Goal: Task Accomplishment & Management: Use online tool/utility

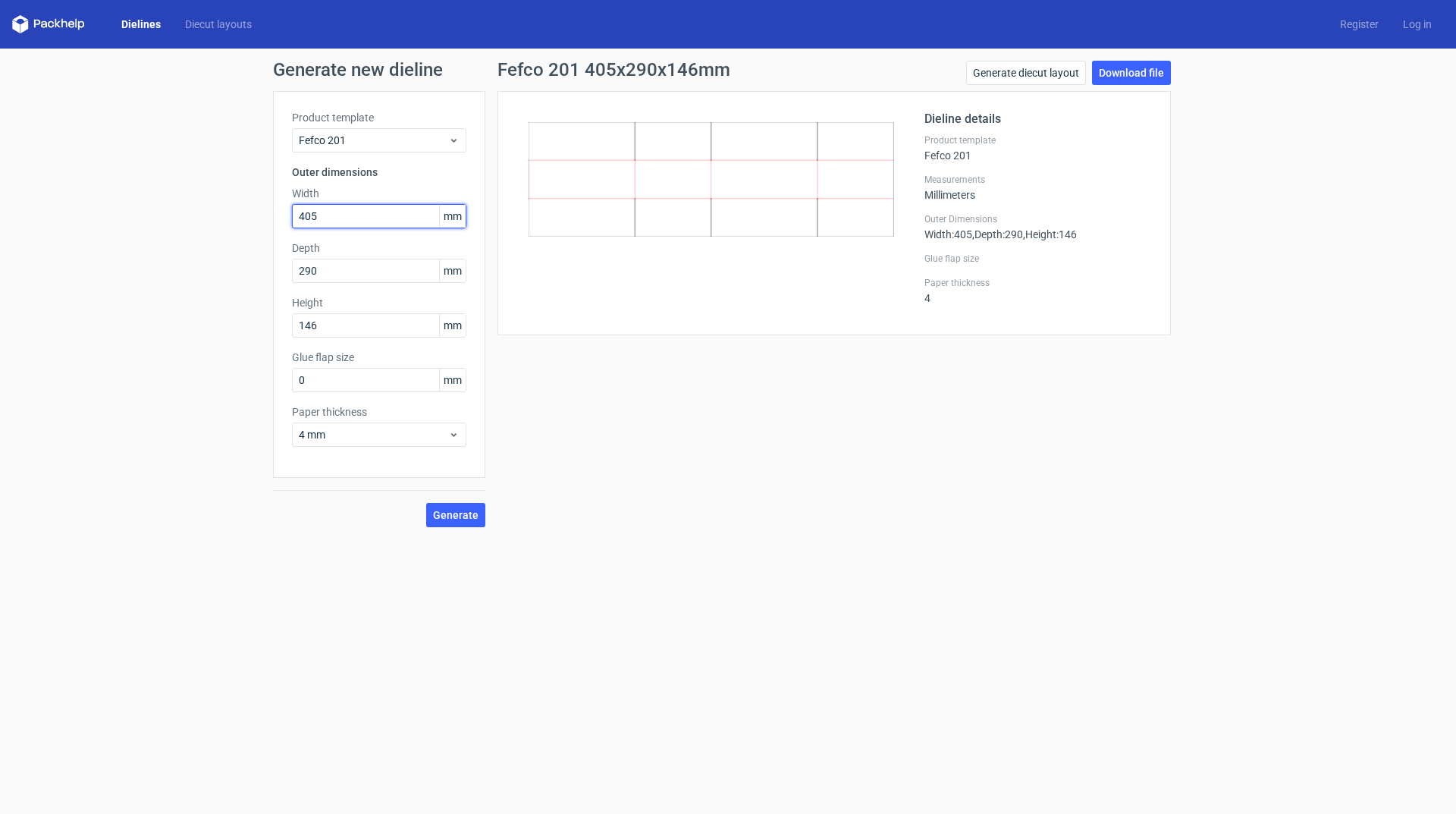
drag, startPoint x: 328, startPoint y: 217, endPoint x: 259, endPoint y: 219, distance: 69.0
click at [259, 219] on div "Generate new dieline Product template Fefco 201 Outer dimensions Width 405 mm D…" at bounding box center [728, 293] width 1456 height 490
type input "425"
drag, startPoint x: 328, startPoint y: 271, endPoint x: 283, endPoint y: 272, distance: 45.0
click at [283, 272] on div "Product template Fefco 201 Outer dimensions Width 425 mm Depth 290 mm Height 14…" at bounding box center [379, 285] width 213 height 387
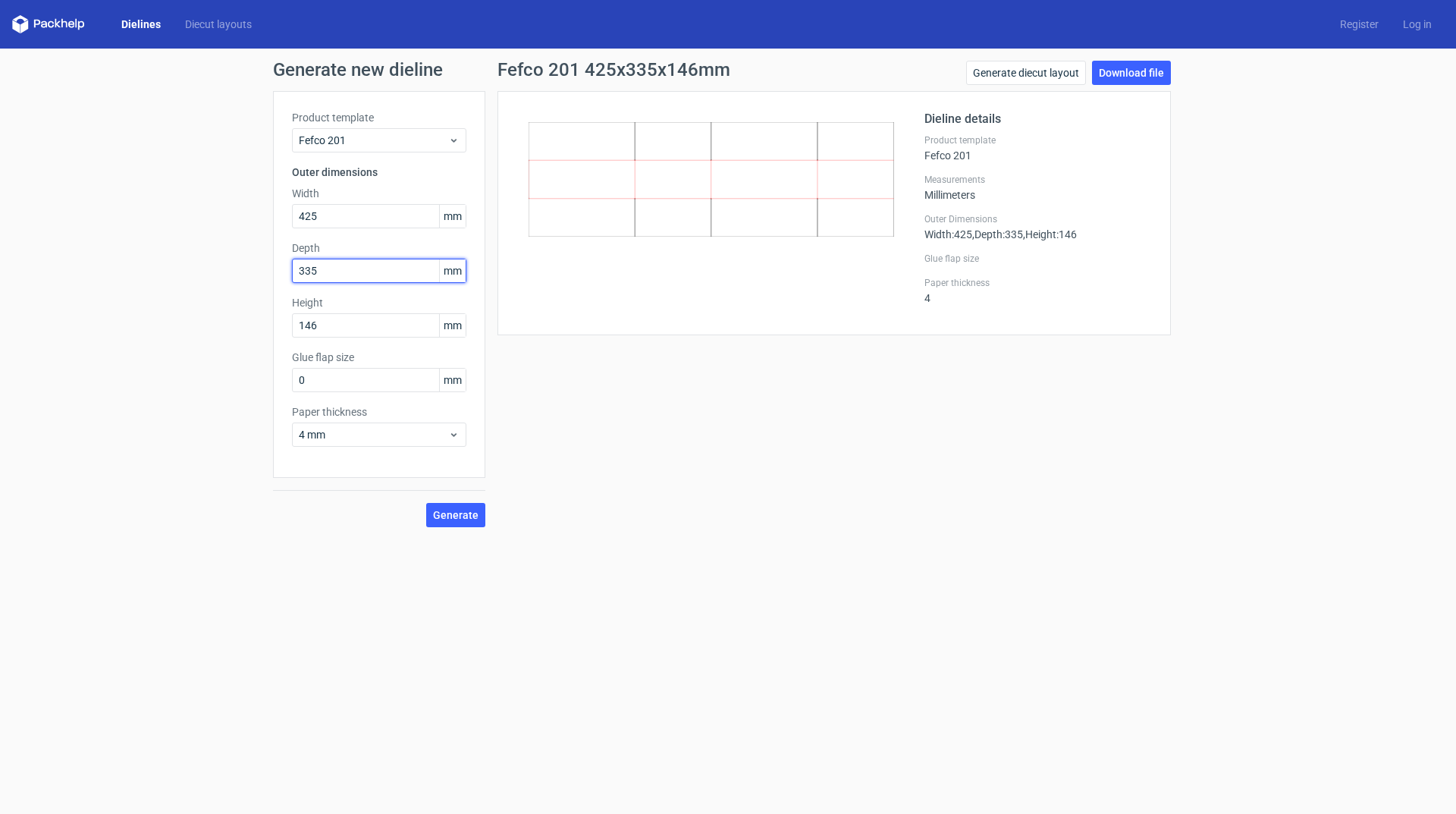
type input "335"
drag, startPoint x: 336, startPoint y: 325, endPoint x: 278, endPoint y: 328, distance: 58.1
click at [278, 328] on div "Product template Fefco 201 Outer dimensions Width 425 mm Depth 335 mm Height 14…" at bounding box center [379, 285] width 213 height 387
type input "125"
click at [356, 465] on div "Product template Fefco 201 Outer dimensions Width 425 mm Depth 335 mm Height 12…" at bounding box center [379, 285] width 213 height 387
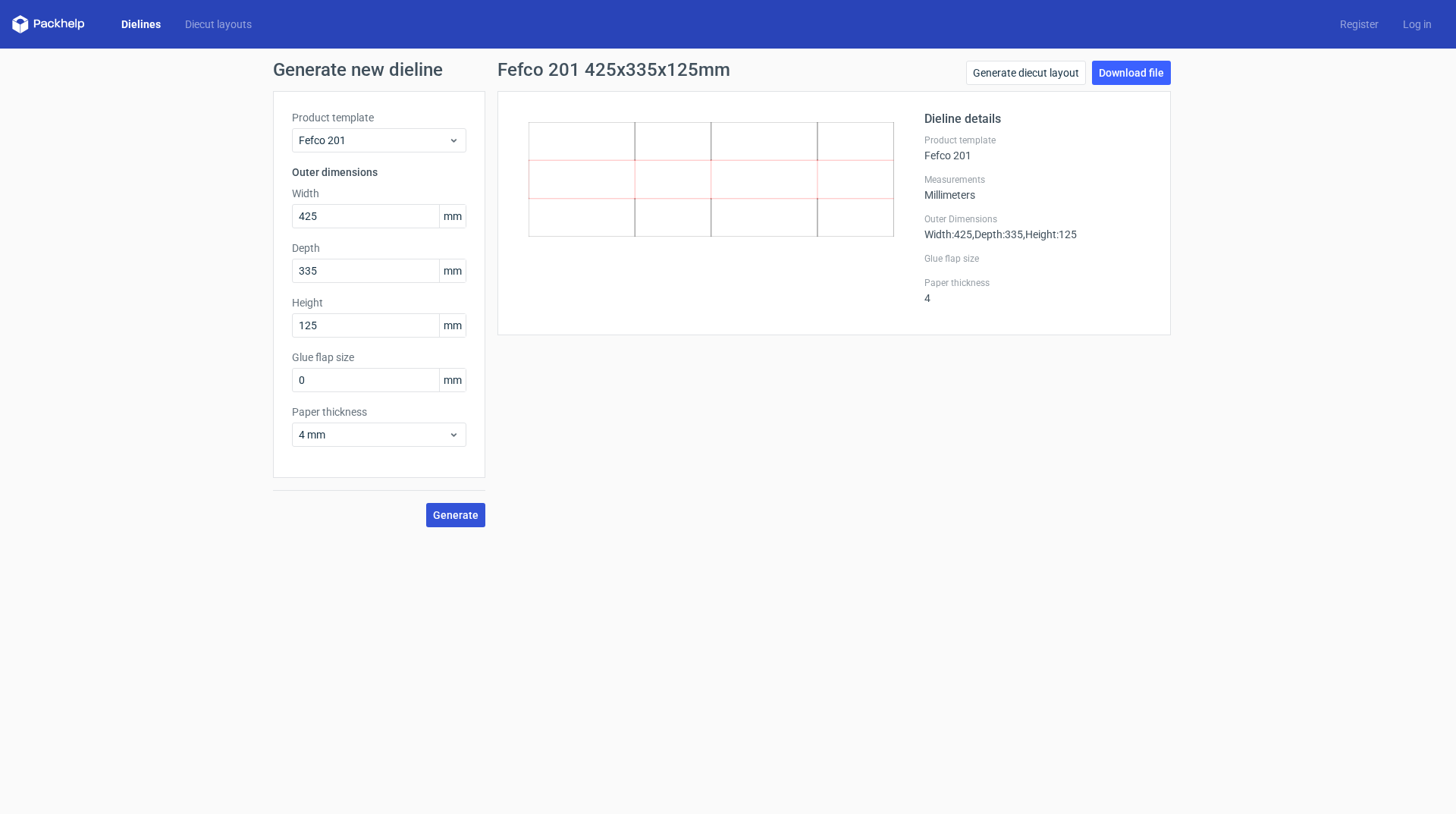
click at [459, 517] on span "Generate" at bounding box center [455, 515] width 45 height 11
click at [469, 519] on span "Generate" at bounding box center [455, 515] width 45 height 11
click at [1135, 77] on link "Download file" at bounding box center [1131, 73] width 79 height 24
drag, startPoint x: 320, startPoint y: 217, endPoint x: 254, endPoint y: 221, distance: 66.1
click at [254, 221] on div "Generate new dieline Product template Fefco 201 Outer dimensions Width 425 mm D…" at bounding box center [728, 293] width 1456 height 490
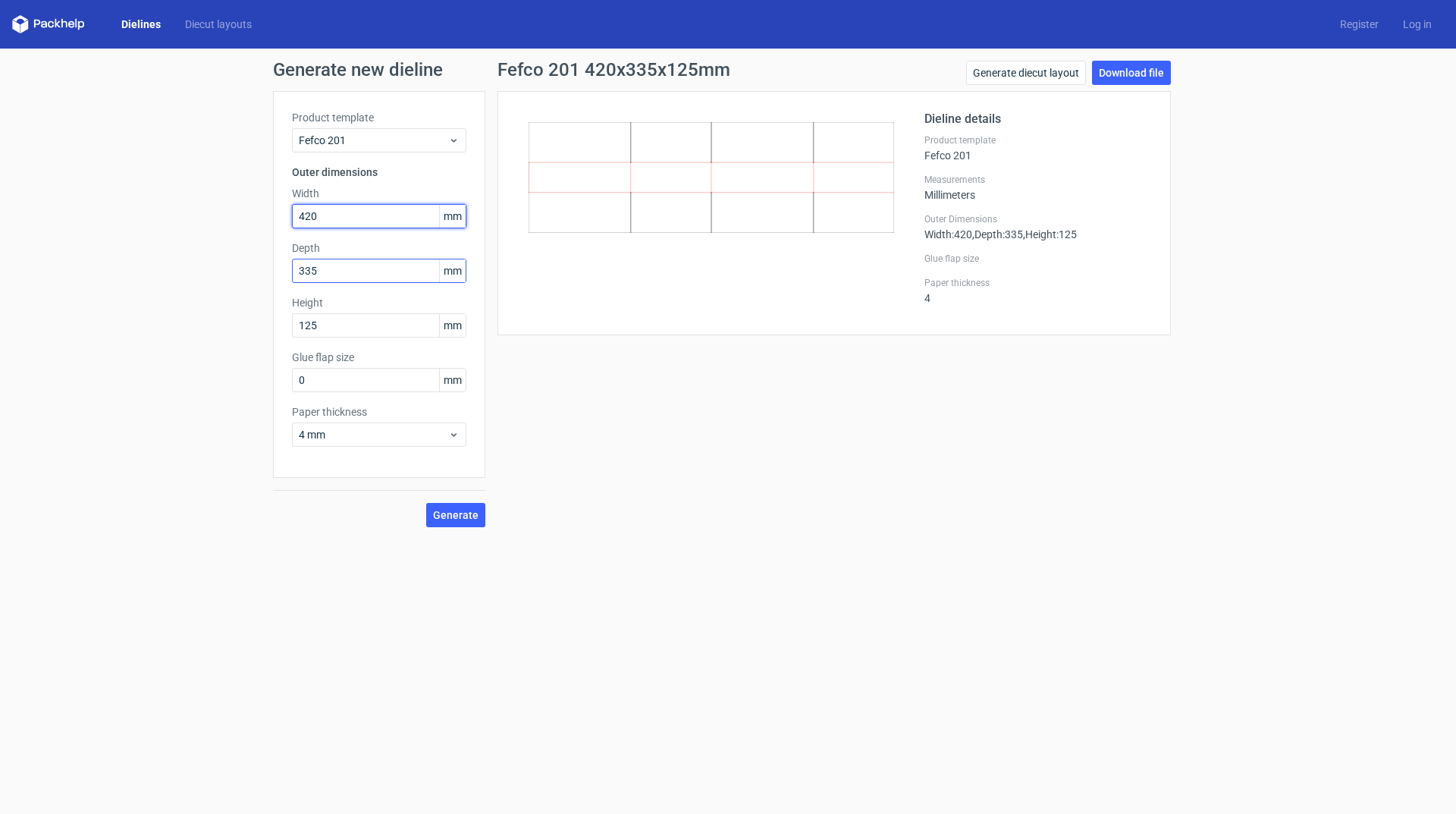
type input "420"
drag, startPoint x: 327, startPoint y: 263, endPoint x: 267, endPoint y: 268, distance: 60.2
click at [267, 268] on div "Generate new dieline Product template Fefco 201 Outer dimensions Width 420 mm D…" at bounding box center [728, 293] width 1456 height 490
type input "308"
drag, startPoint x: 336, startPoint y: 325, endPoint x: 244, endPoint y: 327, distance: 92.0
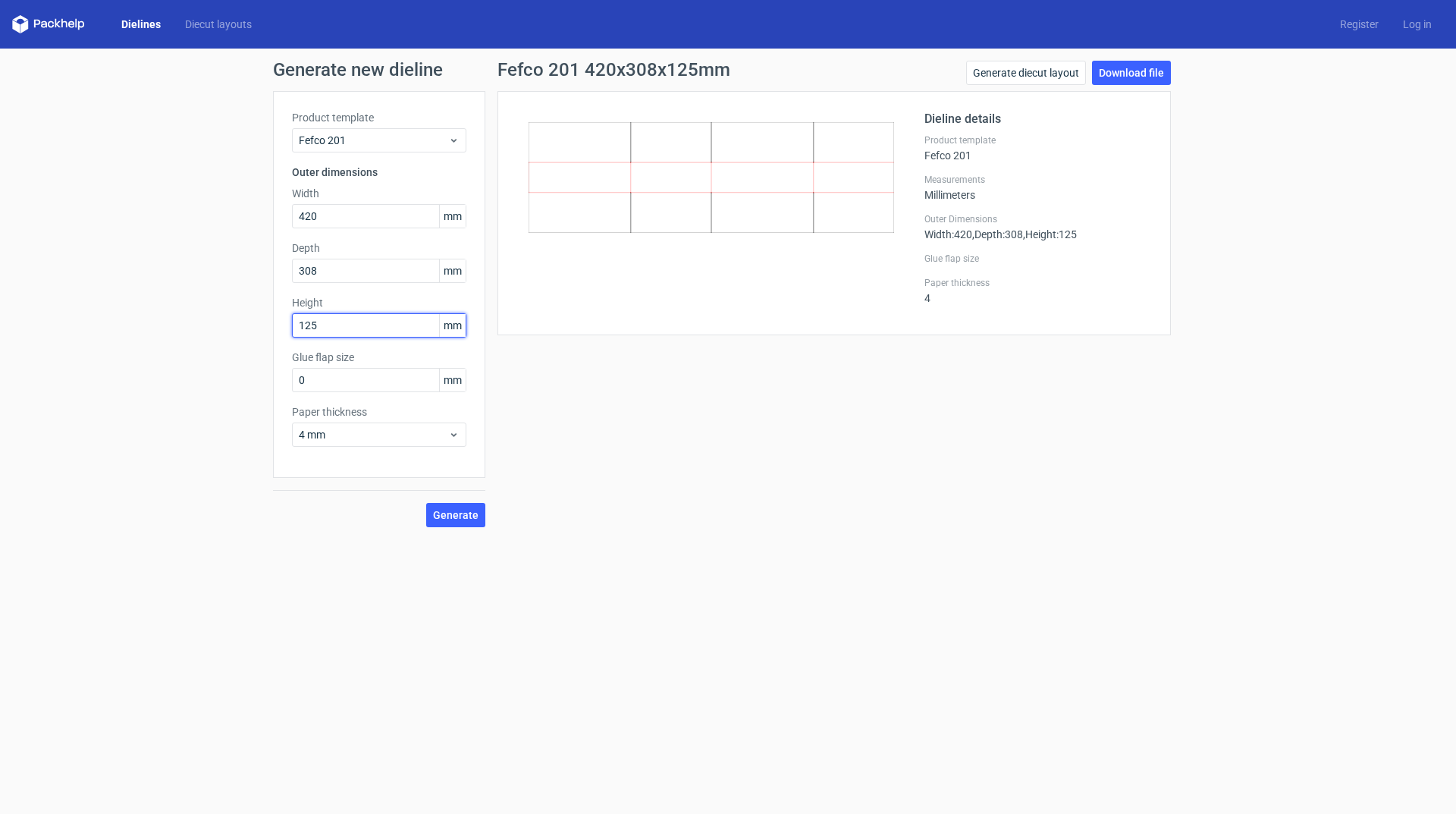
click at [244, 327] on div "Generate new dieline Product template Fefco 201 Outer dimensions Width 420 mm D…" at bounding box center [728, 293] width 1456 height 490
type input "181"
click at [337, 559] on form "Generate new dieline Product template Fefco 201 Outer dimensions Width 420 mm D…" at bounding box center [728, 431] width 1456 height 765
click at [459, 513] on span "Generate" at bounding box center [455, 515] width 45 height 11
click at [1150, 77] on link "Download file" at bounding box center [1131, 73] width 79 height 24
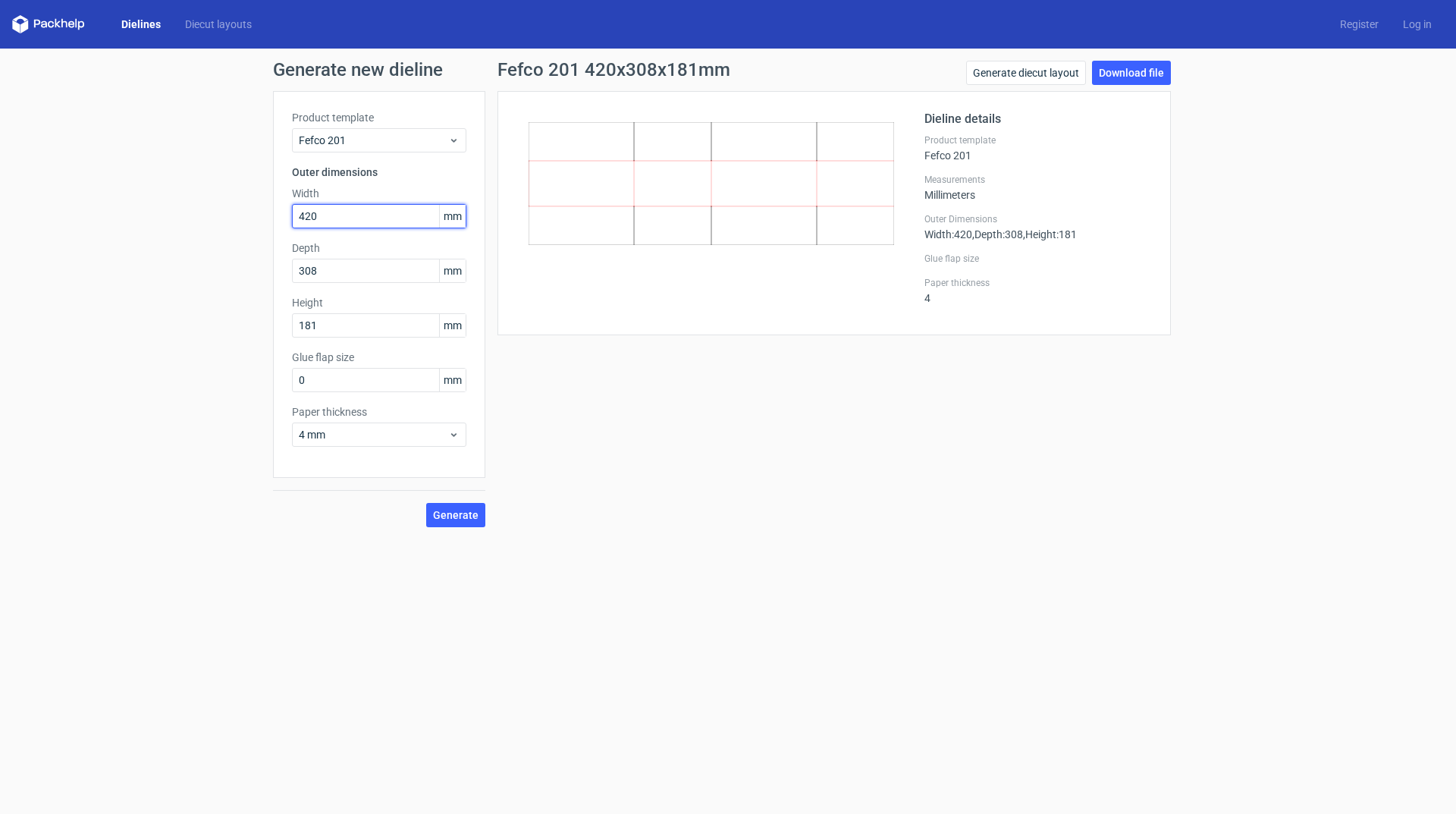
drag, startPoint x: 326, startPoint y: 217, endPoint x: 271, endPoint y: 218, distance: 55.0
click at [271, 218] on div "Generate new dieline Product template Fefco 201 Outer dimensions Width 420 mm D…" at bounding box center [728, 293] width 1456 height 490
drag, startPoint x: 324, startPoint y: 214, endPoint x: 254, endPoint y: 214, distance: 70.0
click at [254, 214] on div "Generate new dieline Product template Fefco 201 Outer dimensions Width 385 mm D…" at bounding box center [728, 293] width 1456 height 490
type input "370"
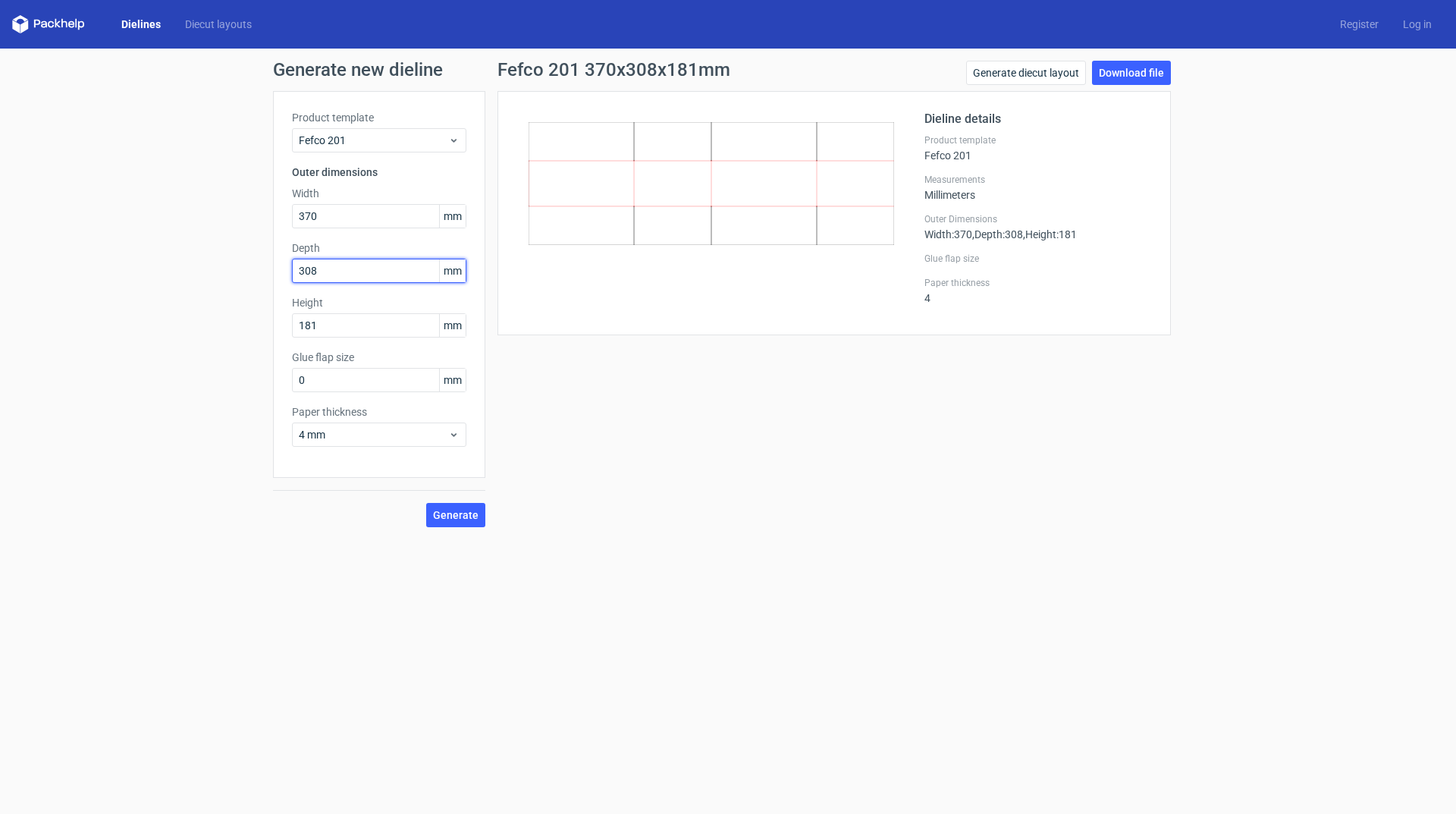
drag, startPoint x: 330, startPoint y: 268, endPoint x: 265, endPoint y: 277, distance: 65.6
click at [265, 277] on div "Generate new dieline Product template Fefco 201 Outer dimensions Width 370 mm D…" at bounding box center [728, 293] width 1456 height 490
type input "274"
drag, startPoint x: 323, startPoint y: 329, endPoint x: 292, endPoint y: 331, distance: 31.1
click at [292, 331] on input "181" at bounding box center [379, 325] width 174 height 24
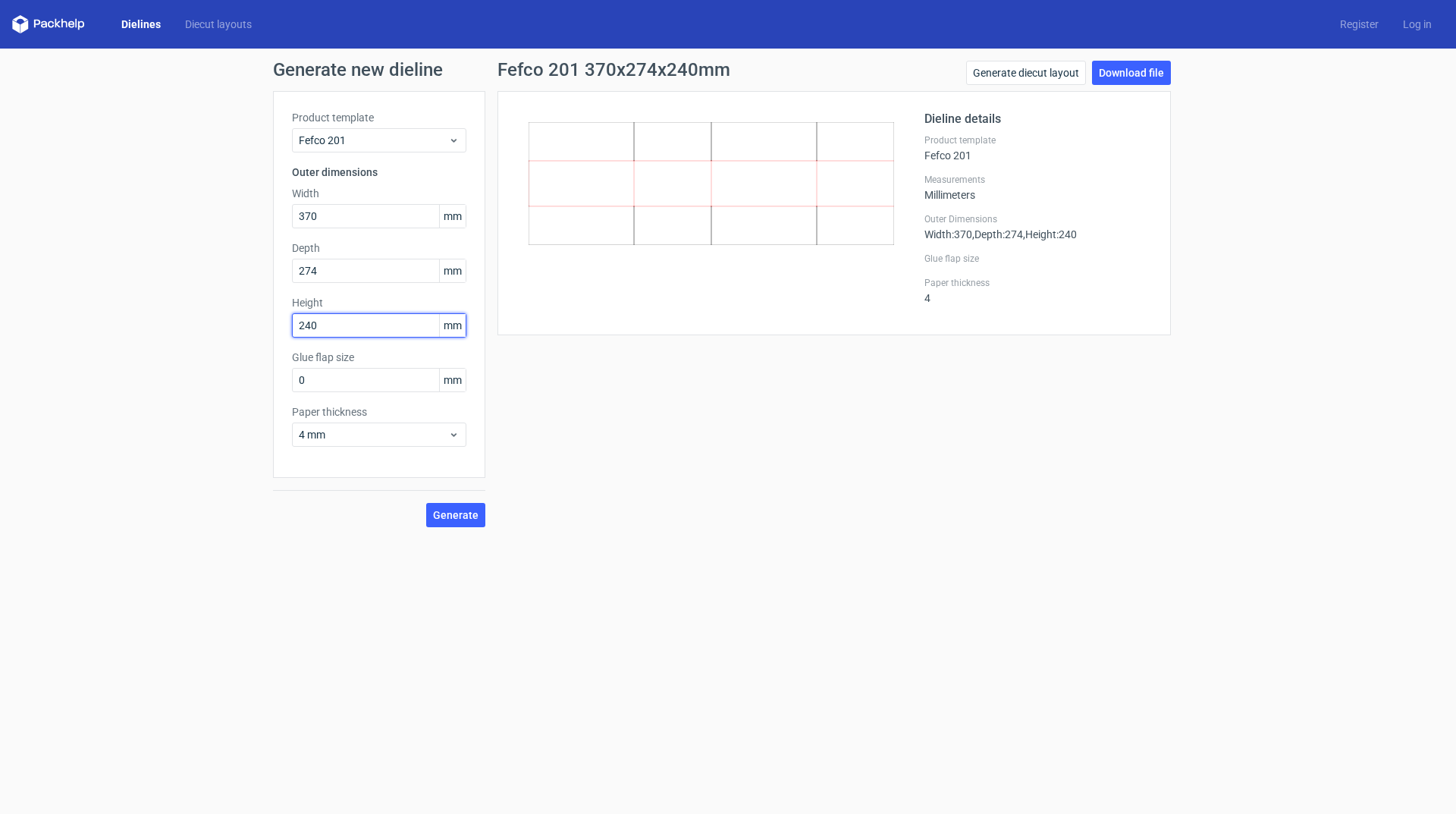
type input "240"
click at [547, 474] on div "Fefco 201 370x274x240mm Generate diecut layout Download file Dieline details Pr…" at bounding box center [834, 294] width 697 height 467
click at [466, 515] on span "Generate" at bounding box center [455, 515] width 45 height 11
click at [1126, 73] on link "Download file" at bounding box center [1131, 73] width 79 height 24
drag, startPoint x: 330, startPoint y: 220, endPoint x: 248, endPoint y: 224, distance: 82.1
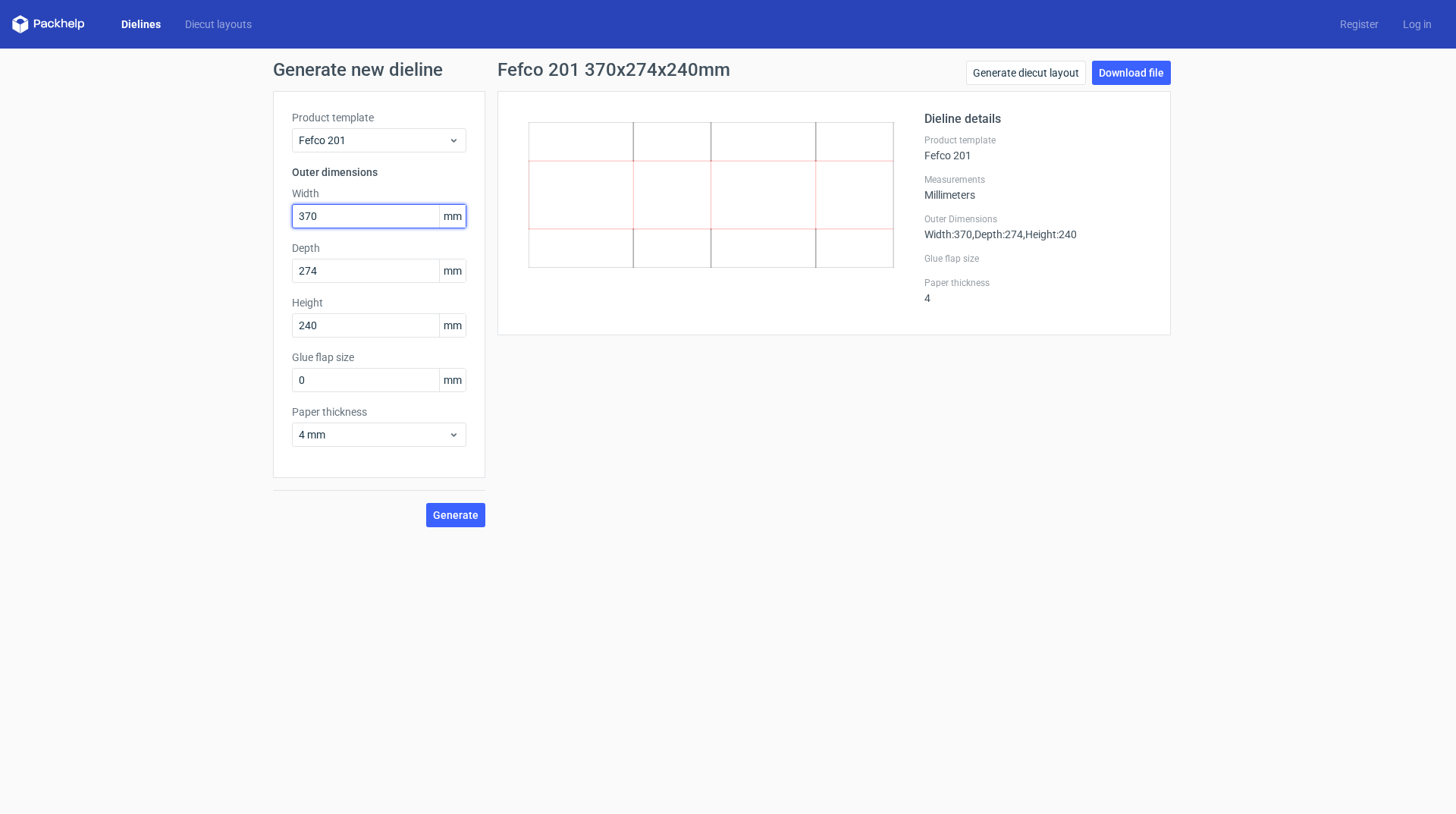
click at [248, 224] on div "Generate new dieline Product template Fefco 201 Outer dimensions Width 370 mm D…" at bounding box center [728, 293] width 1456 height 490
drag, startPoint x: 317, startPoint y: 213, endPoint x: 310, endPoint y: 219, distance: 9.2
click at [310, 219] on input "386" at bounding box center [379, 217] width 174 height 24
type input "385"
drag, startPoint x: 327, startPoint y: 275, endPoint x: 294, endPoint y: 275, distance: 33.0
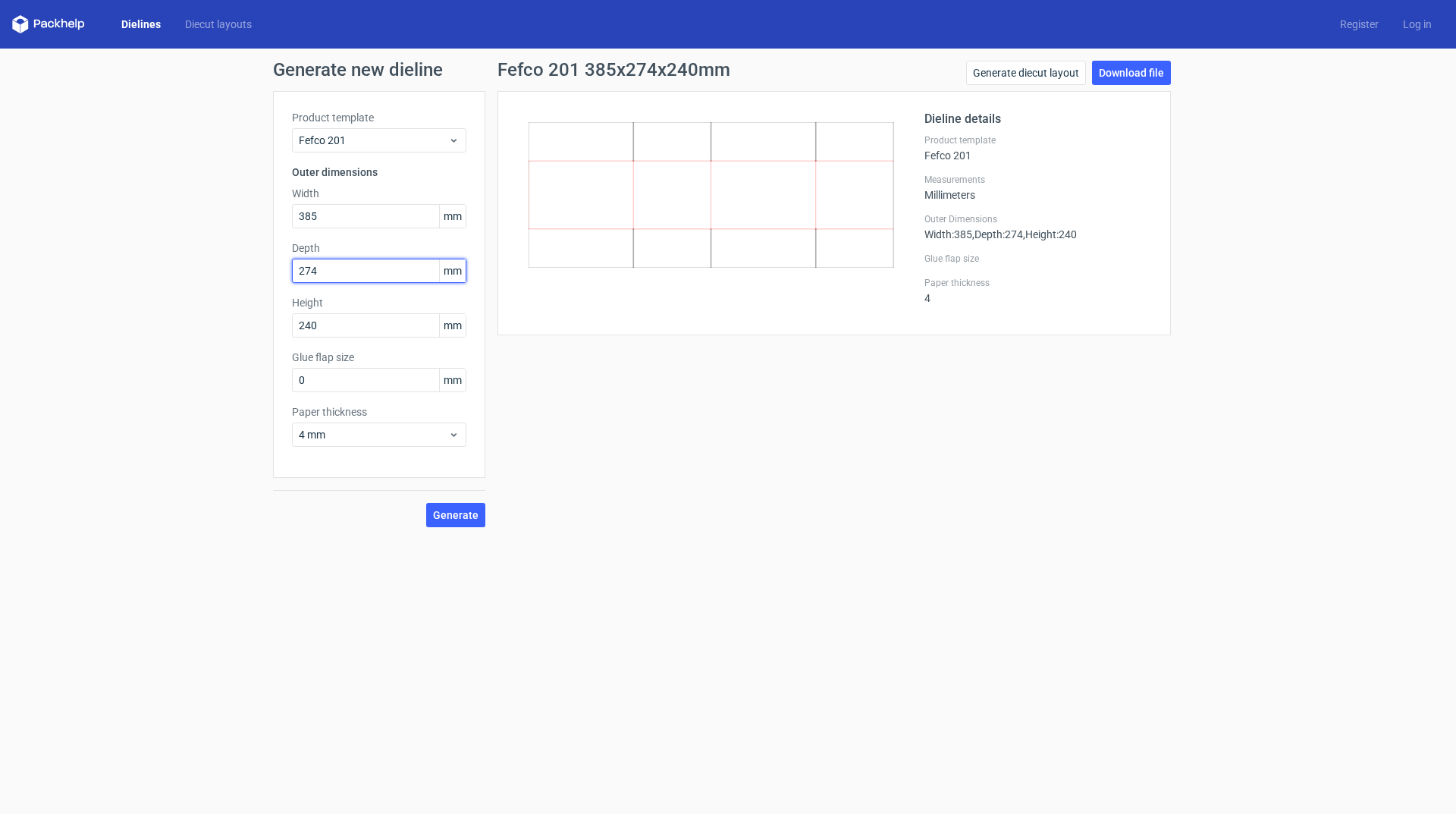
click at [294, 275] on input "274" at bounding box center [379, 271] width 174 height 24
type input "260"
drag, startPoint x: 341, startPoint y: 328, endPoint x: 292, endPoint y: 329, distance: 49.0
click at [292, 329] on input "240" at bounding box center [379, 325] width 174 height 24
type input "375"
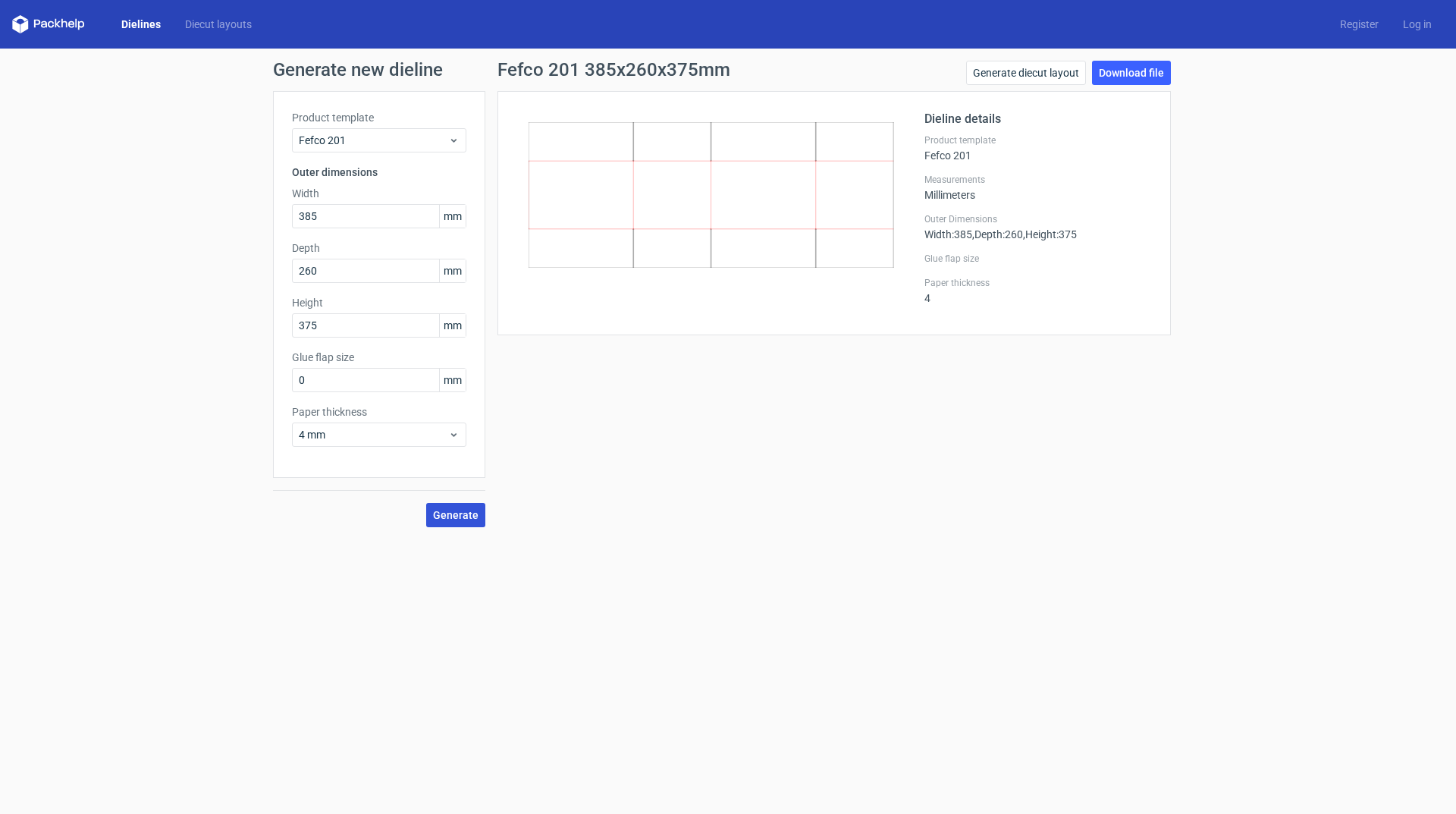
click at [459, 510] on span "Generate" at bounding box center [455, 515] width 45 height 11
click at [1133, 76] on link "Download file" at bounding box center [1131, 73] width 79 height 24
